Goal: Register for event/course

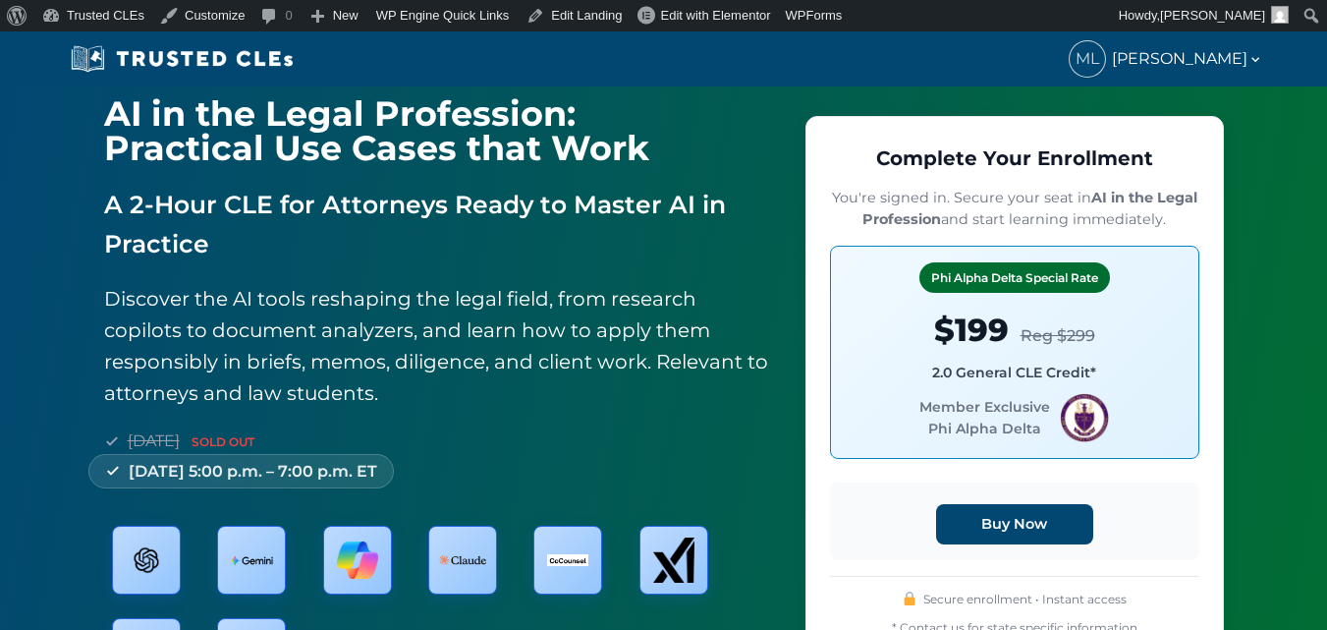
click at [967, 406] on span "Member Exclusive Phi Alpha Delta" at bounding box center [1015, 417] width 336 height 49
drag, startPoint x: 967, startPoint y: 406, endPoint x: 1004, endPoint y: 430, distance: 44.7
click at [1004, 430] on span "Member Exclusive Phi Alpha Delta" at bounding box center [1015, 417] width 336 height 49
click at [1012, 431] on span "Member Exclusive Phi Alpha Delta" at bounding box center [1015, 417] width 336 height 49
click at [948, 407] on span "Member Exclusive Phi Alpha Delta" at bounding box center [1015, 417] width 336 height 49
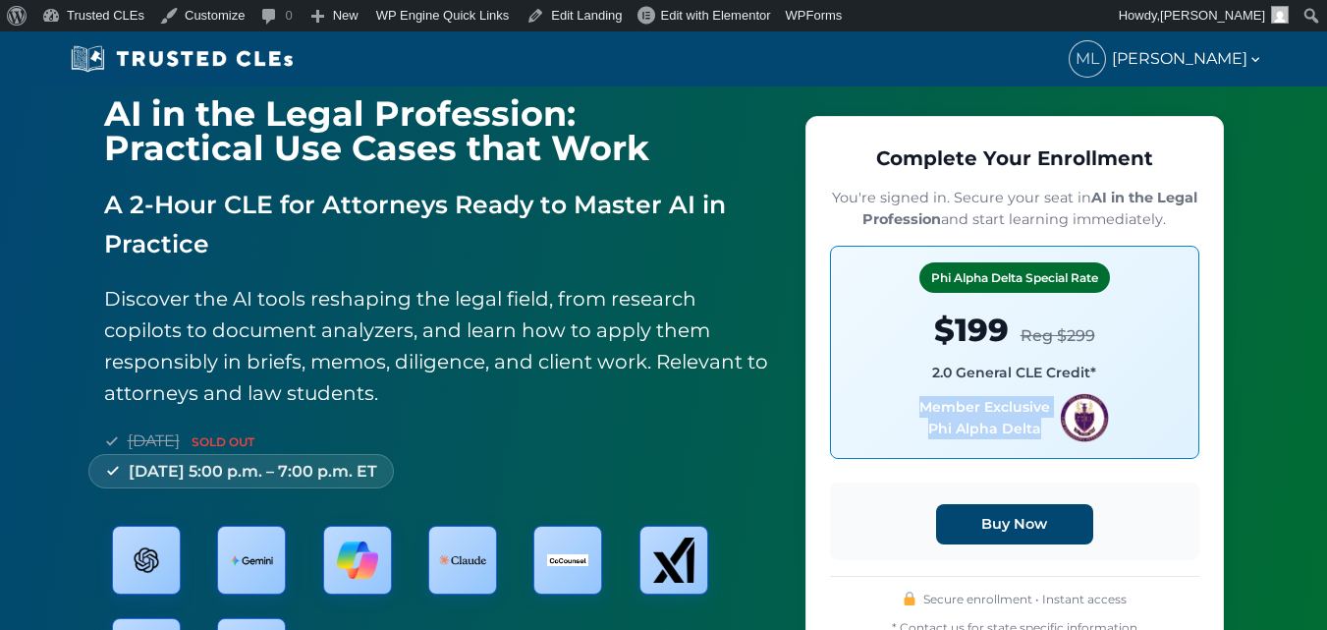
drag, startPoint x: 948, startPoint y: 407, endPoint x: 1002, endPoint y: 427, distance: 57.8
click at [1002, 427] on span "Member Exclusive Phi Alpha Delta" at bounding box center [1015, 417] width 336 height 49
copy span "Member Exclusive Phi Alpha Delta"
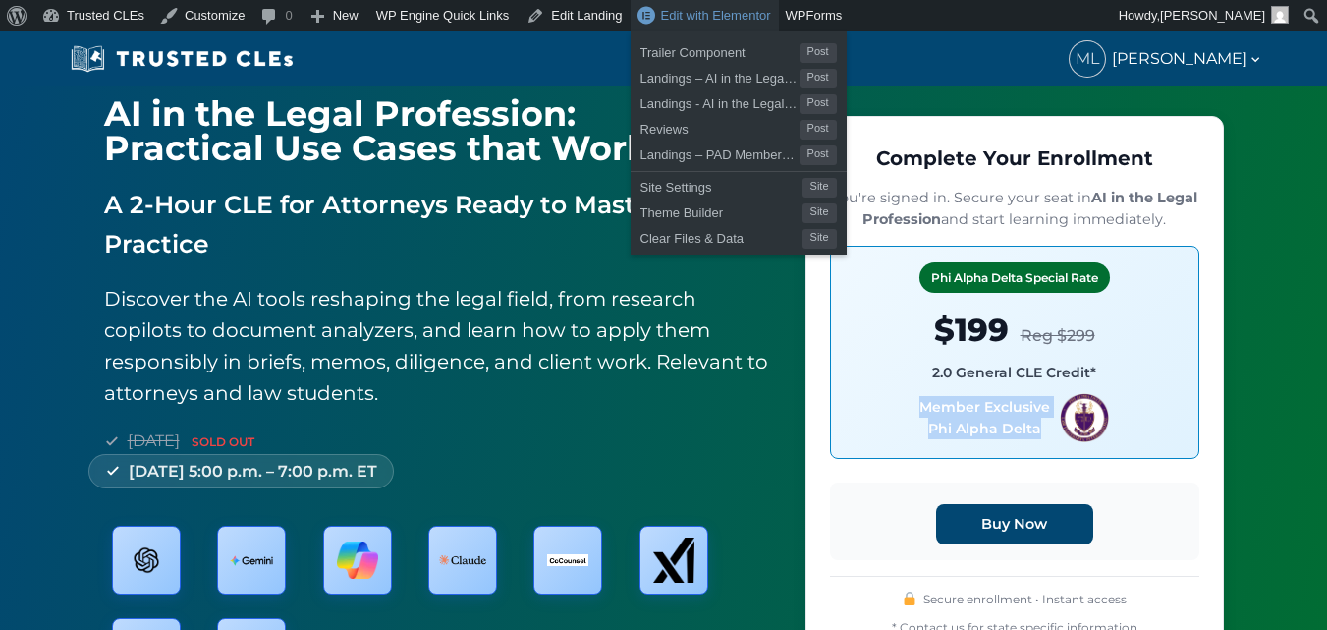
click at [678, 17] on span "Edit with Elementor" at bounding box center [716, 15] width 110 height 15
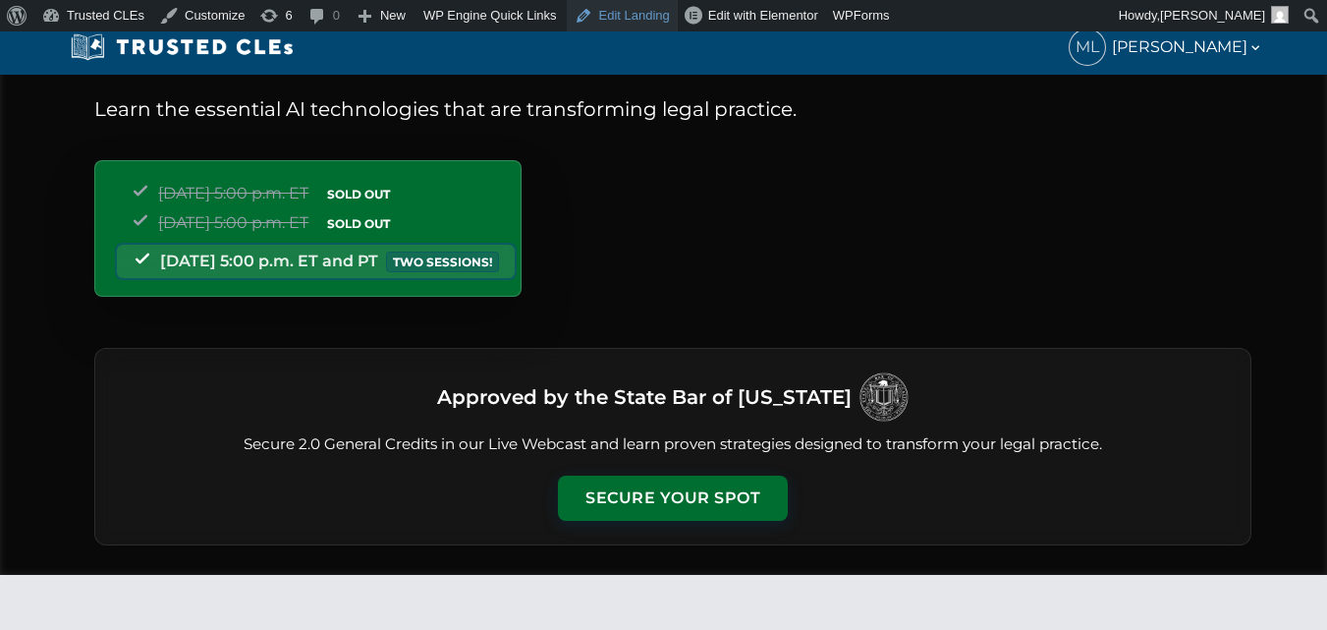
scroll to position [196, 0]
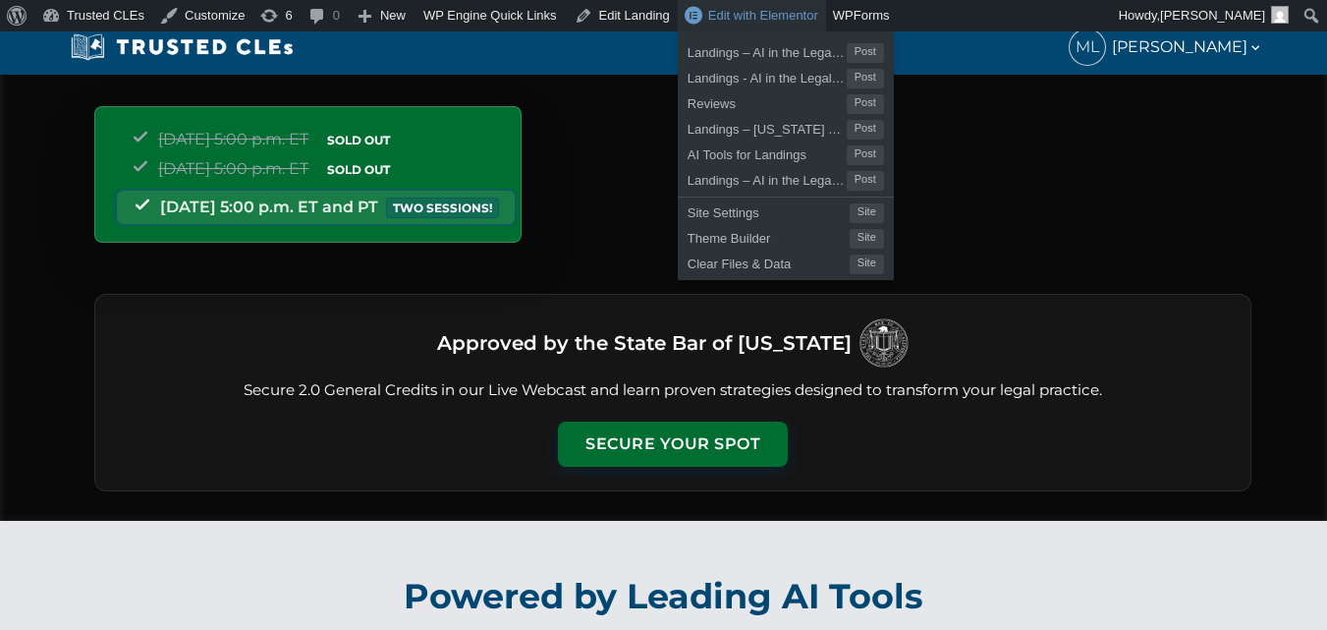
click at [678, 14] on link "Edit with Elementor" at bounding box center [752, 15] width 148 height 31
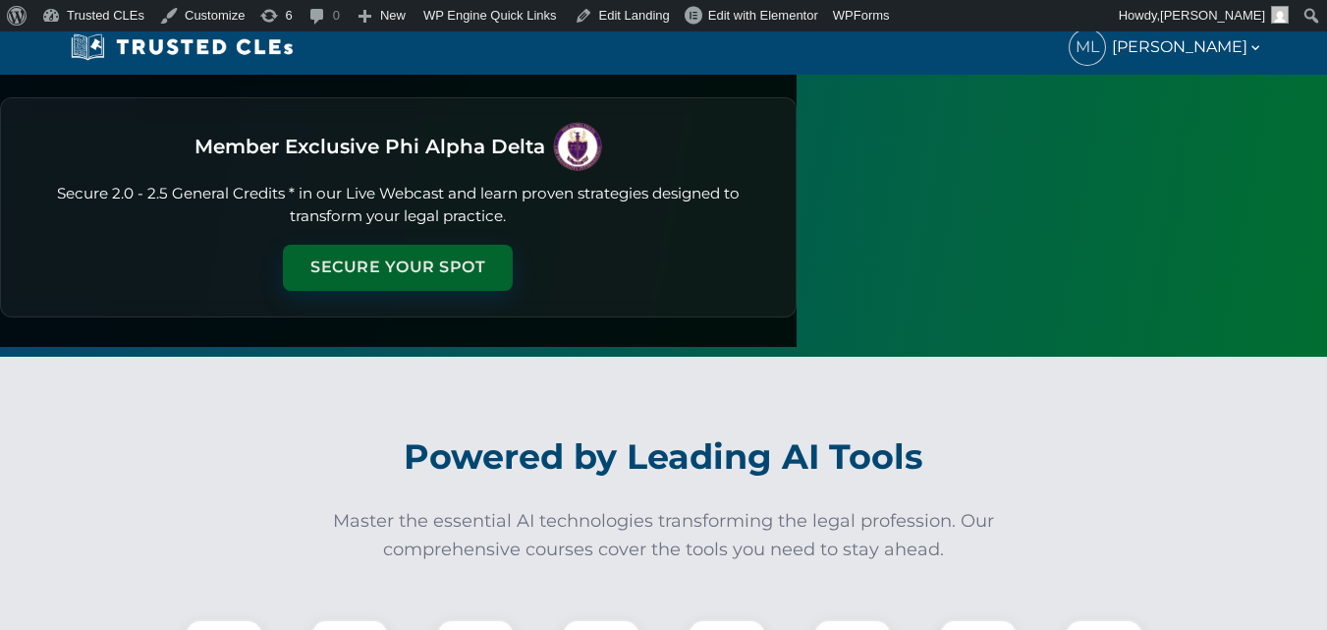
click at [513, 245] on button "Secure Your Spot" at bounding box center [398, 267] width 230 height 45
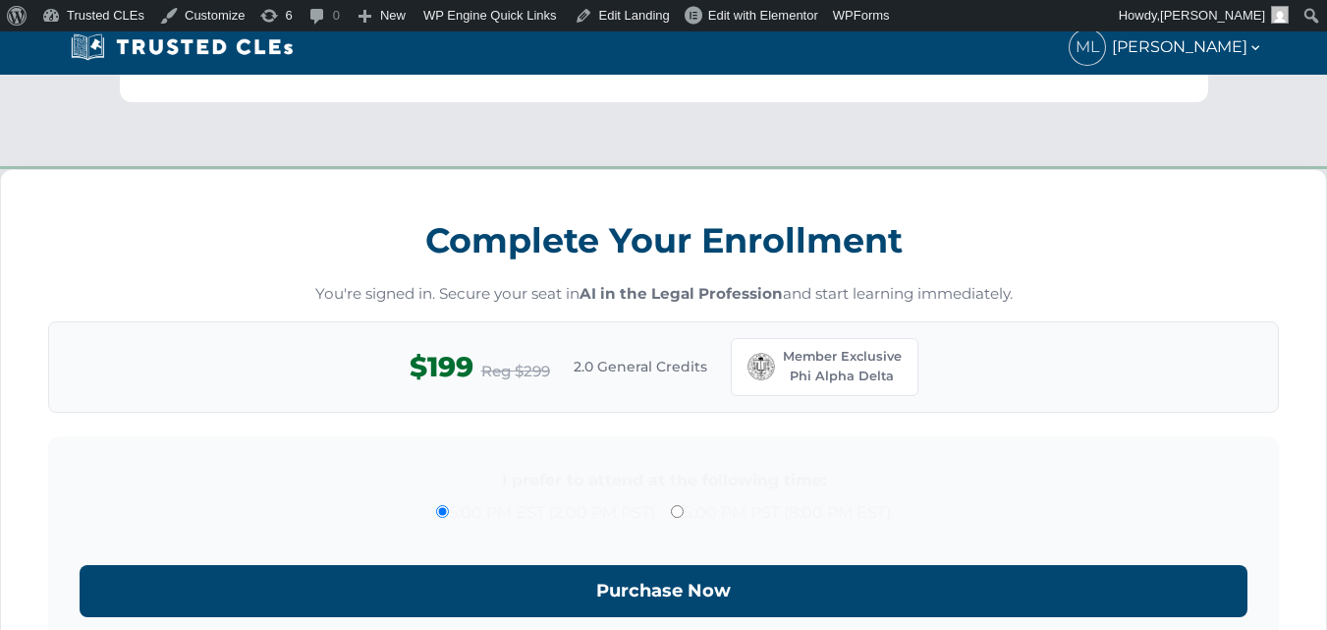
scroll to position [1719, 0]
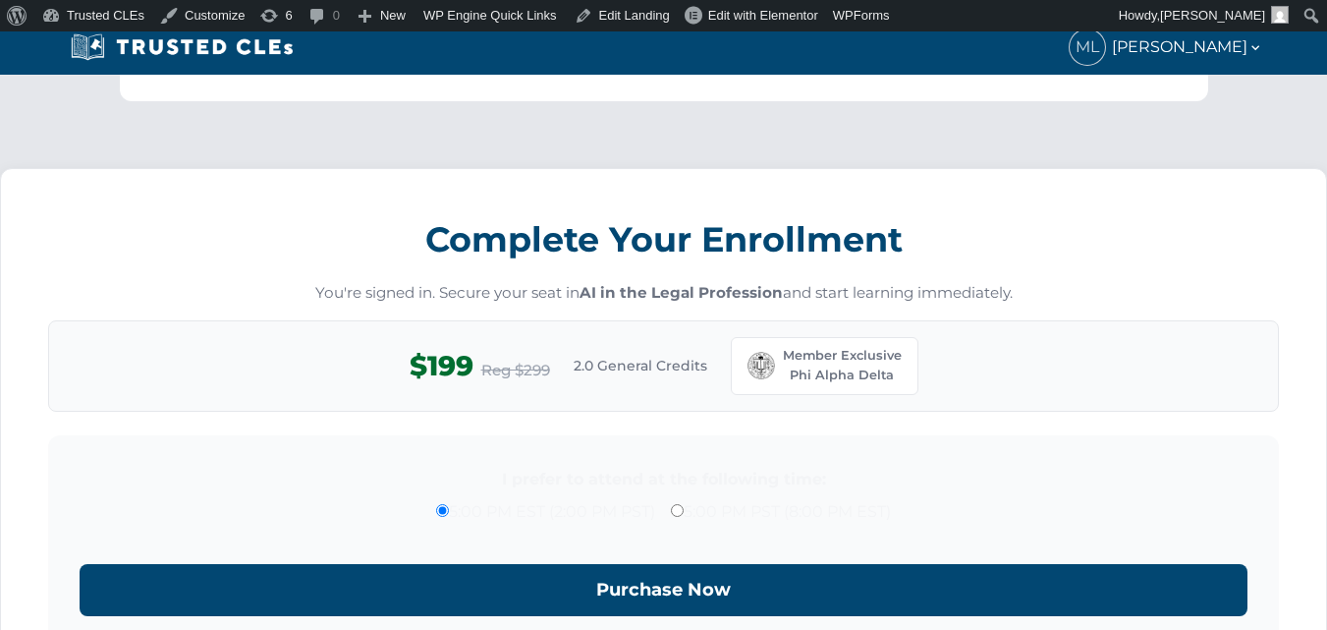
click at [0, 330] on div "Complete Your Enrollment You're signed in. Secure your seat in AI in the Legal …" at bounding box center [663, 476] width 1327 height 663
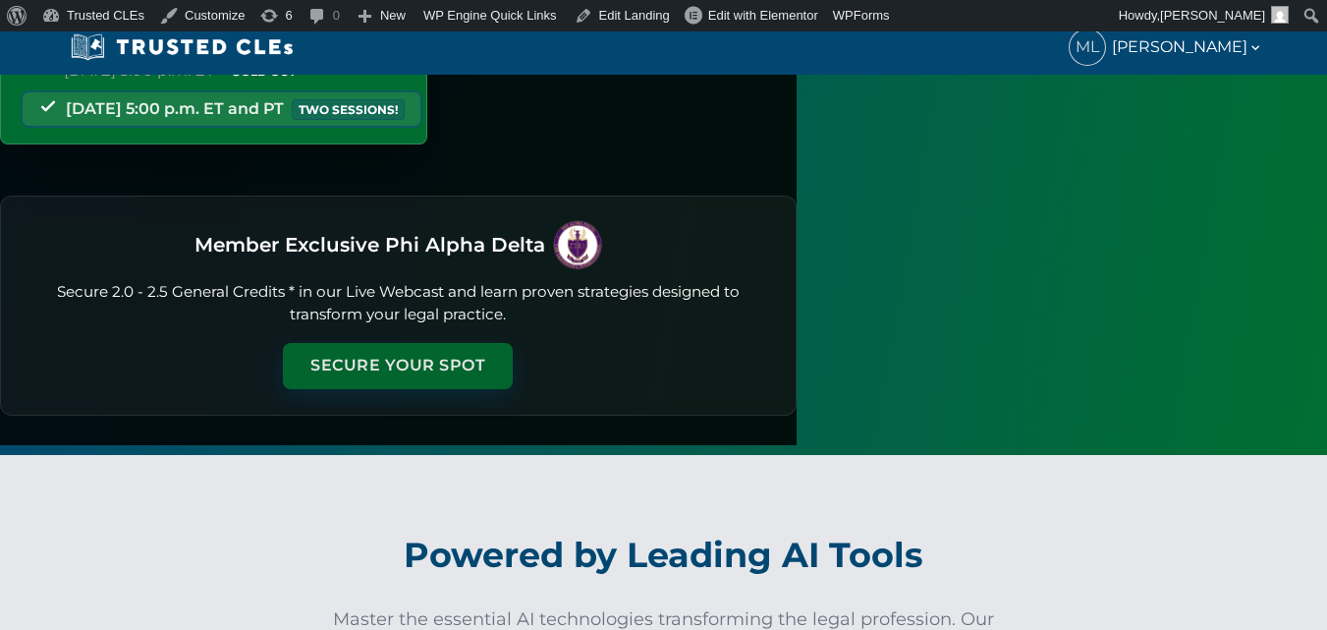
click at [513, 343] on button "Secure Your Spot" at bounding box center [398, 365] width 230 height 45
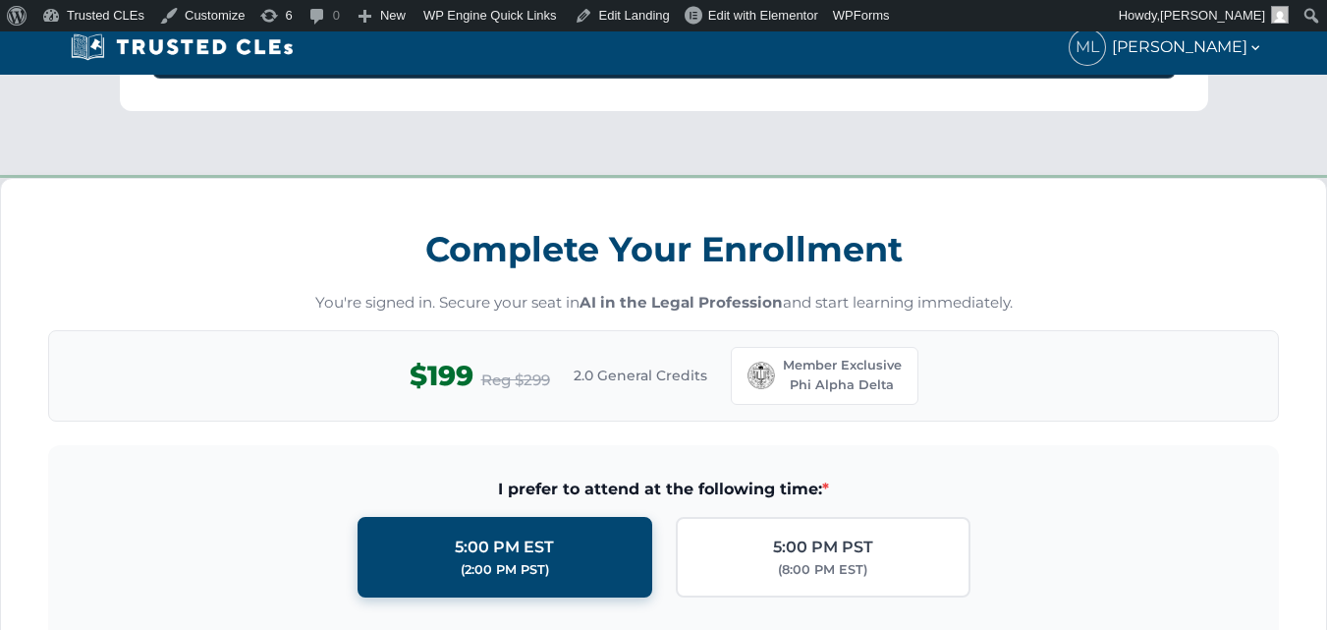
scroll to position [1719, 0]
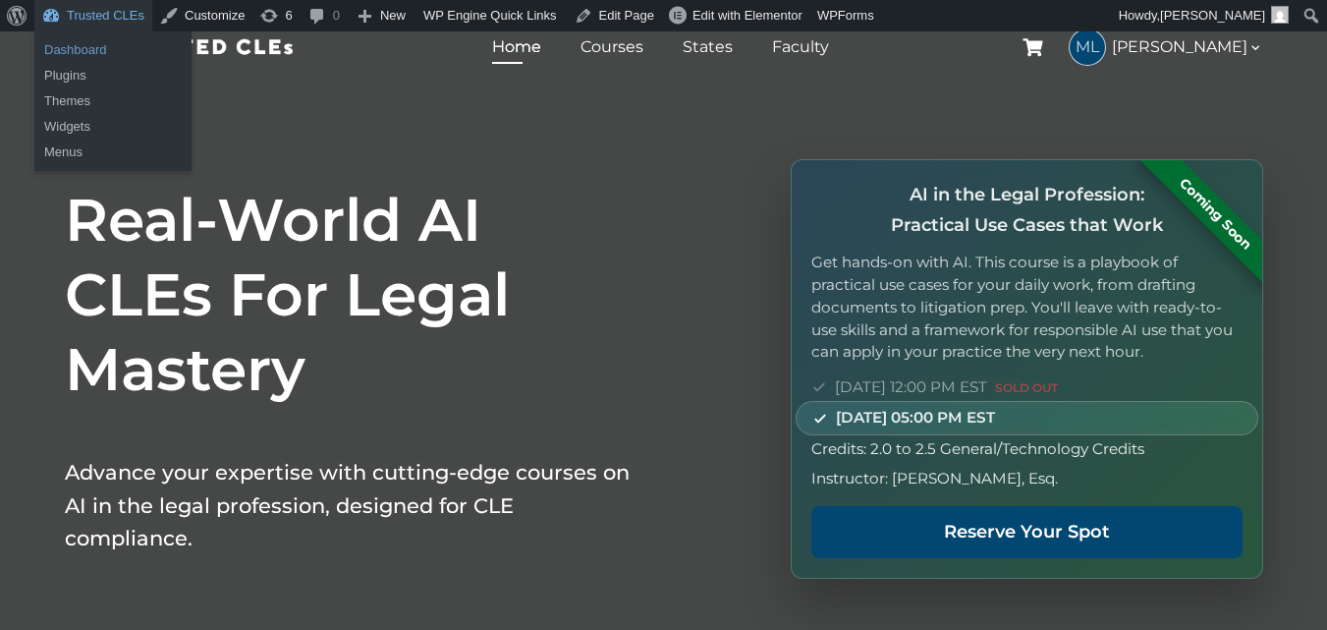
click at [99, 47] on link "Dashboard" at bounding box center [112, 50] width 157 height 26
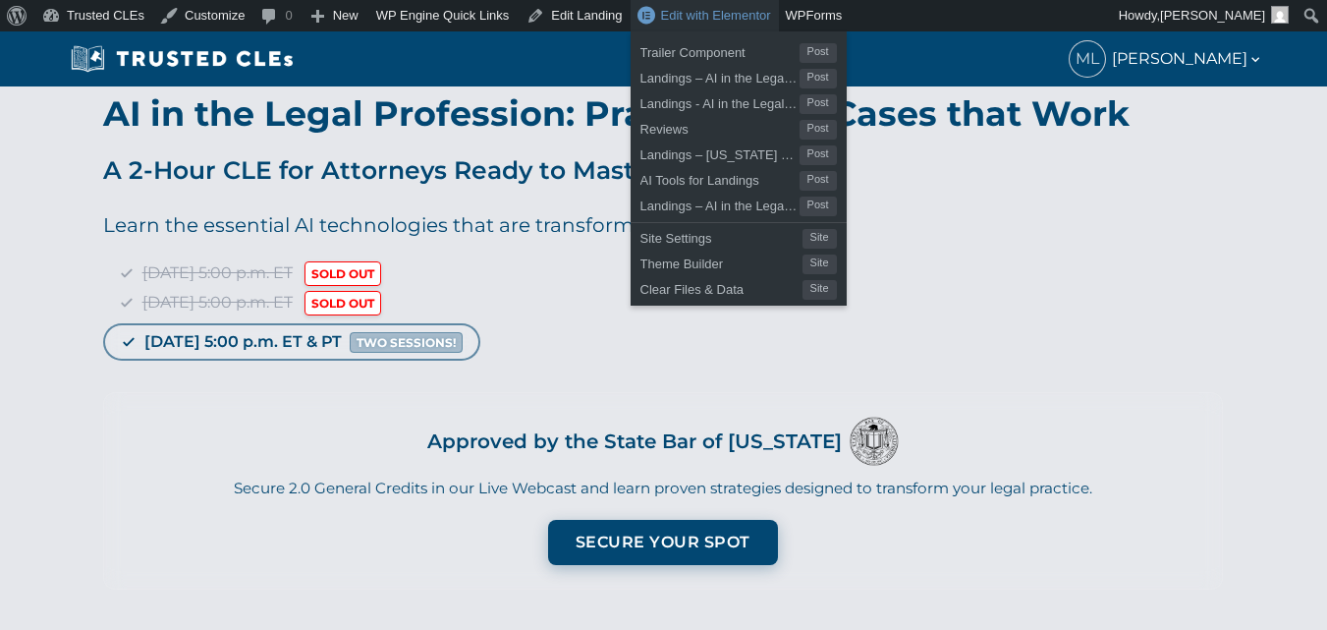
click at [684, 11] on span "Edit with Elementor" at bounding box center [716, 15] width 110 height 15
